Goal: Task Accomplishment & Management: Complete application form

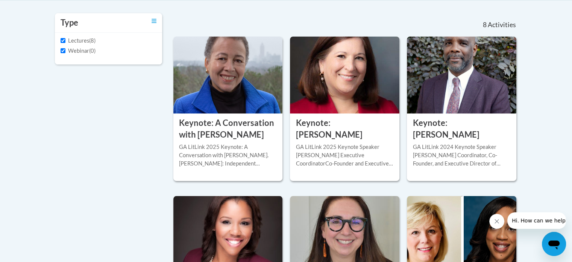
scroll to position [156, 0]
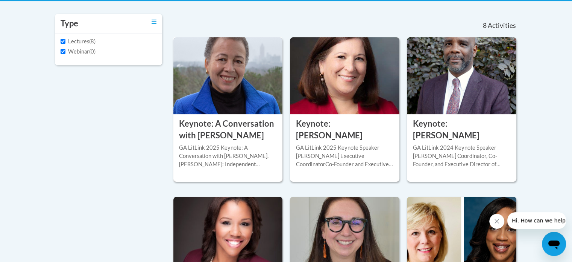
click at [246, 168] on div "GA LitLink 2025 Keynote: A Conversation with Dr. Beverly Daniel TatumDr. Beverl…" at bounding box center [228, 155] width 98 height 25
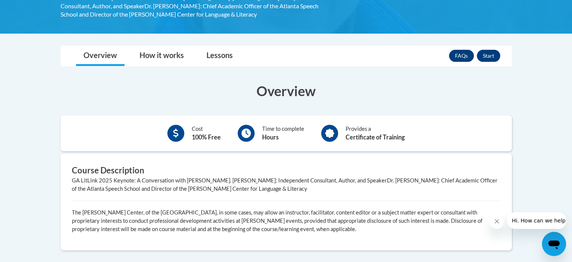
scroll to position [175, 0]
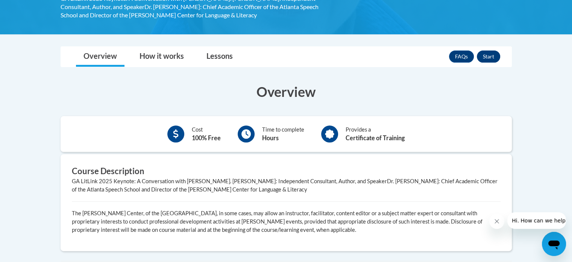
click at [489, 58] on button "Start" at bounding box center [488, 56] width 23 height 12
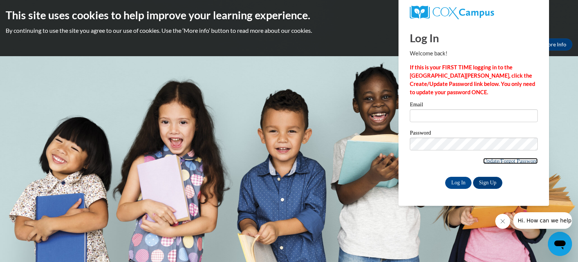
click at [517, 161] on link "Update/Forgot Password" at bounding box center [510, 161] width 55 height 6
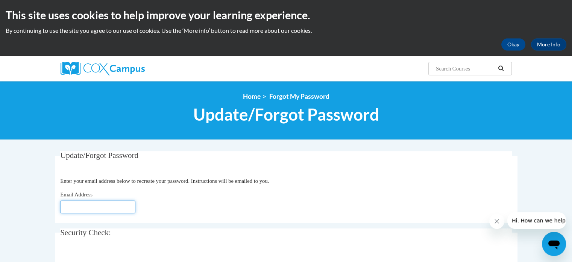
click at [90, 208] on input "Email Address" at bounding box center [97, 206] width 75 height 13
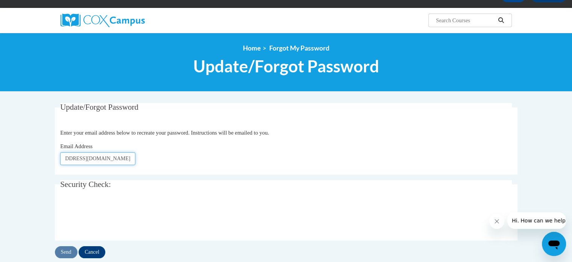
scroll to position [49, 0]
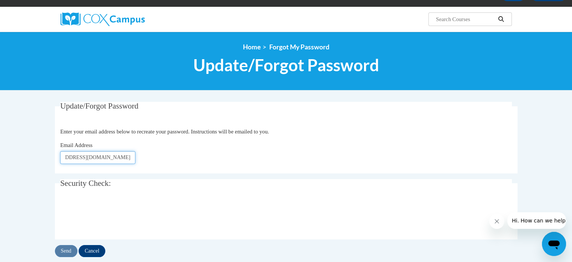
type input "paulette.richmond_hart@sowegak12.org"
click at [67, 248] on input "Send" at bounding box center [66, 251] width 23 height 12
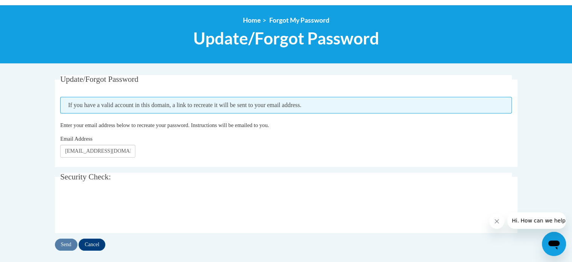
scroll to position [76, 0]
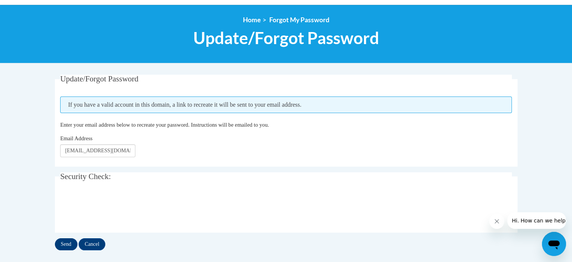
click at [70, 245] on input "Send" at bounding box center [66, 244] width 23 height 12
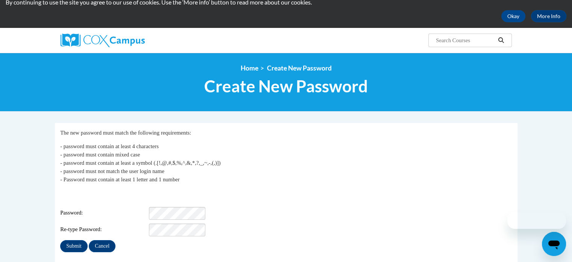
scroll to position [43, 0]
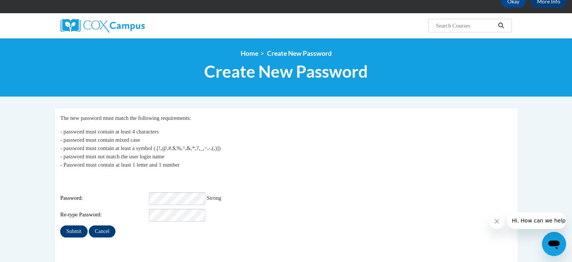
click at [76, 225] on input "Submit" at bounding box center [73, 231] width 27 height 12
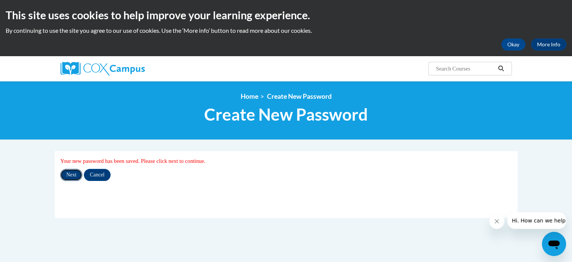
click at [71, 177] on input "Next" at bounding box center [71, 175] width 22 height 12
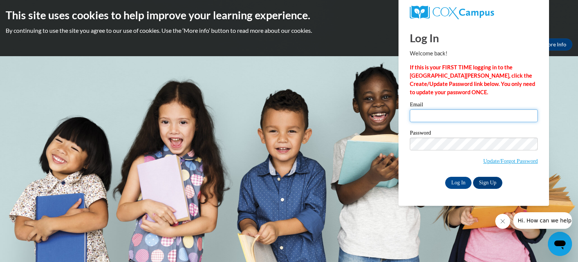
click at [470, 114] on input "Email" at bounding box center [474, 115] width 128 height 13
type input "paulette.richmond_hart@sowegak12.org"
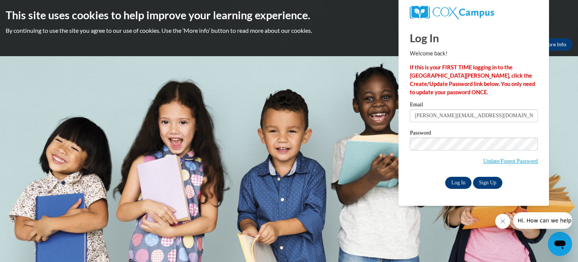
click at [454, 184] on input "Log In" at bounding box center [458, 182] width 26 height 12
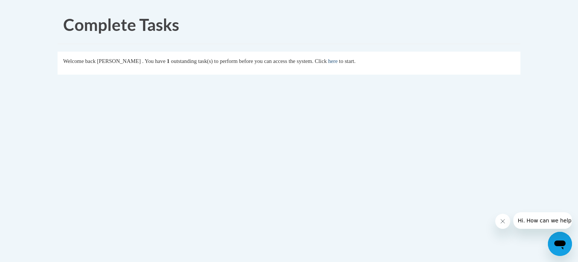
click at [338, 62] on link "here" at bounding box center [332, 61] width 9 height 6
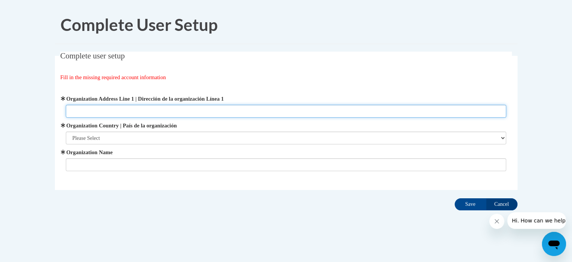
click at [341, 111] on input "Organization Address Line 1 | Dirección de la organización Línea 1" at bounding box center [286, 111] width 441 height 13
click at [77, 111] on input "Organization Address Line 1 | Dirección de la organización Línea 1" at bounding box center [286, 111] width 441 height 13
paste input "[STREET_ADDRESS],"
click at [138, 112] on input "[STREET_ADDRESS]," at bounding box center [286, 111] width 441 height 13
click at [125, 113] on input "[STREET_ADDRESS]," at bounding box center [286, 111] width 441 height 13
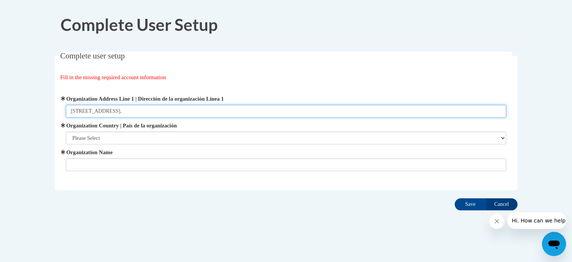
paste input "[PERSON_NAME], GA 39840"
type input "[STREET_ADDRESS][PERSON_NAME]"
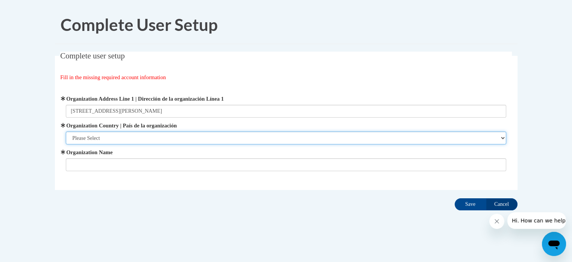
click at [95, 137] on select "Please Select [GEOGRAPHIC_DATA] | [GEOGRAPHIC_DATA] Outside of [GEOGRAPHIC_DATA…" at bounding box center [286, 137] width 441 height 13
select select "ad49bcad-a171-4b2e-b99c-48b446064914"
click at [66, 131] on select "Please Select [GEOGRAPHIC_DATA] | [GEOGRAPHIC_DATA] Outside of [GEOGRAPHIC_DATA…" at bounding box center [286, 137] width 441 height 13
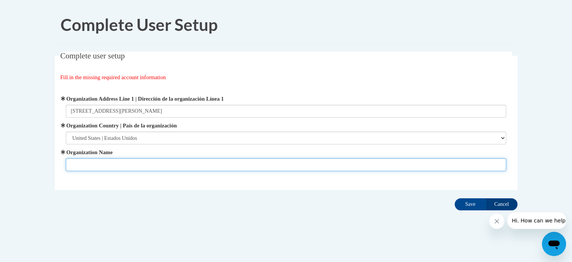
click at [104, 164] on input "Organization Name" at bounding box center [286, 164] width 441 height 13
type input "[GEOGRAPHIC_DATA]"
click at [473, 205] on input "Save" at bounding box center [471, 204] width 32 height 12
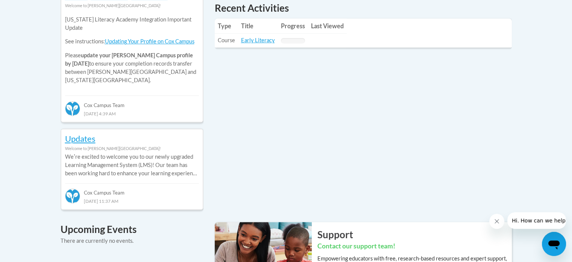
scroll to position [397, 0]
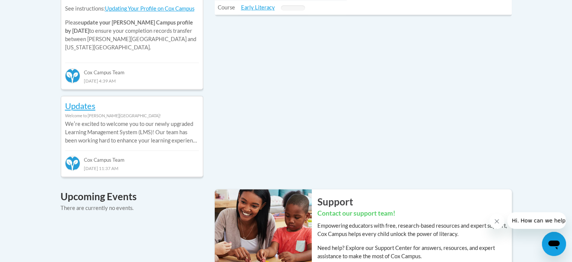
click at [498, 220] on icon "Close message from company" at bounding box center [497, 221] width 4 height 4
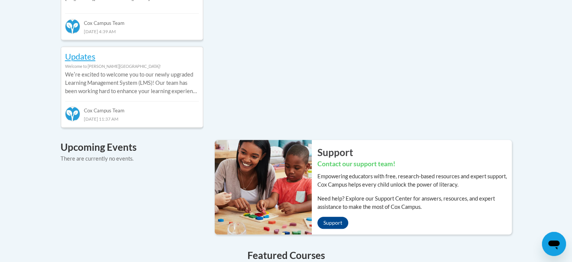
scroll to position [347, 0]
